Goal: Information Seeking & Learning: Learn about a topic

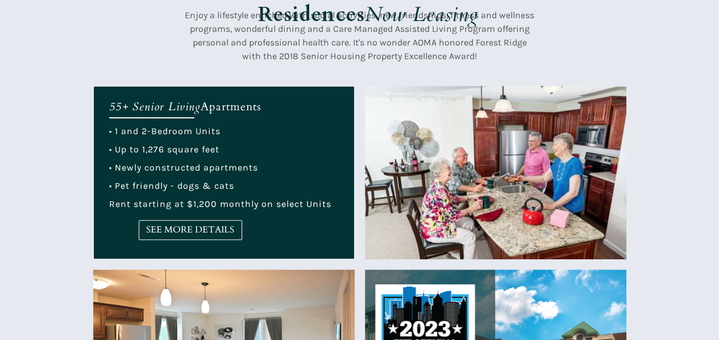
scroll to position [386, 0]
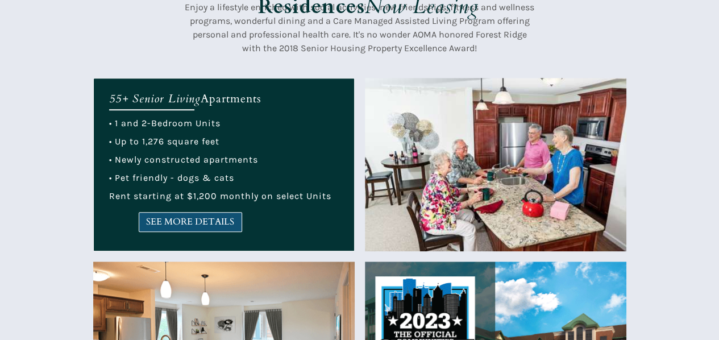
click at [171, 222] on span "SEE MORE DETAILS" at bounding box center [190, 222] width 102 height 11
drag, startPoint x: 484, startPoint y: 2945, endPoint x: 618, endPoint y: 3043, distance: 166.8
click at [210, 218] on span "SEE MORE DETAILS" at bounding box center [190, 222] width 102 height 11
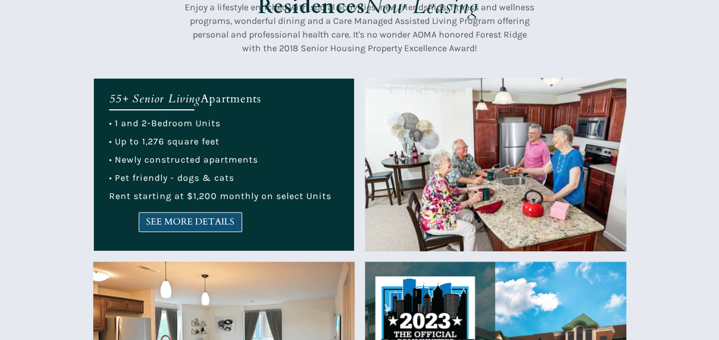
scroll to position [0, 0]
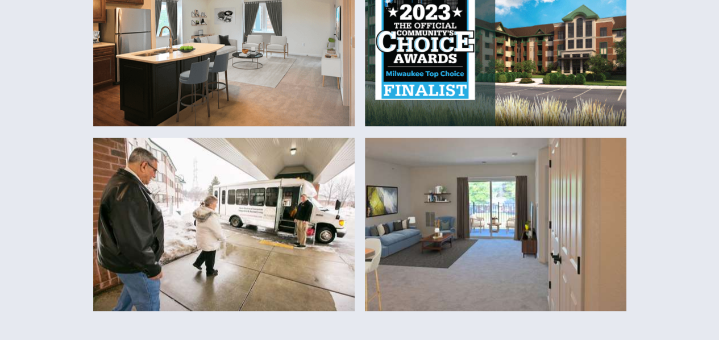
scroll to position [386, 0]
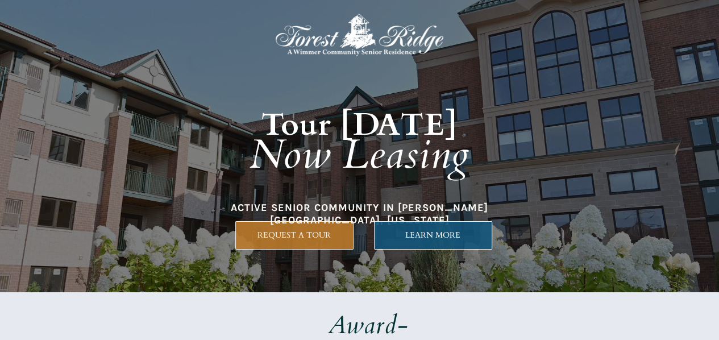
click at [443, 234] on span "LEARN MORE" at bounding box center [433, 235] width 117 height 10
